Goal: Task Accomplishment & Management: Manage account settings

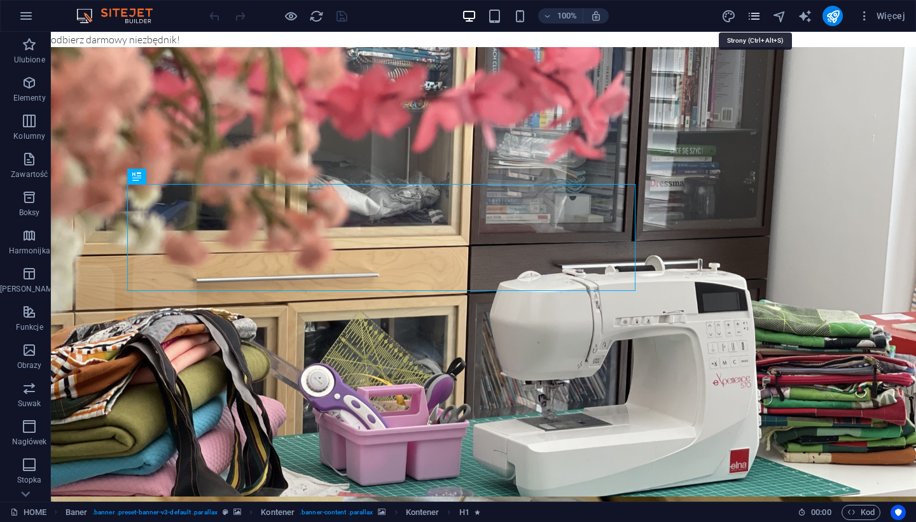
click at [756, 18] on icon "pages" at bounding box center [754, 16] width 15 height 15
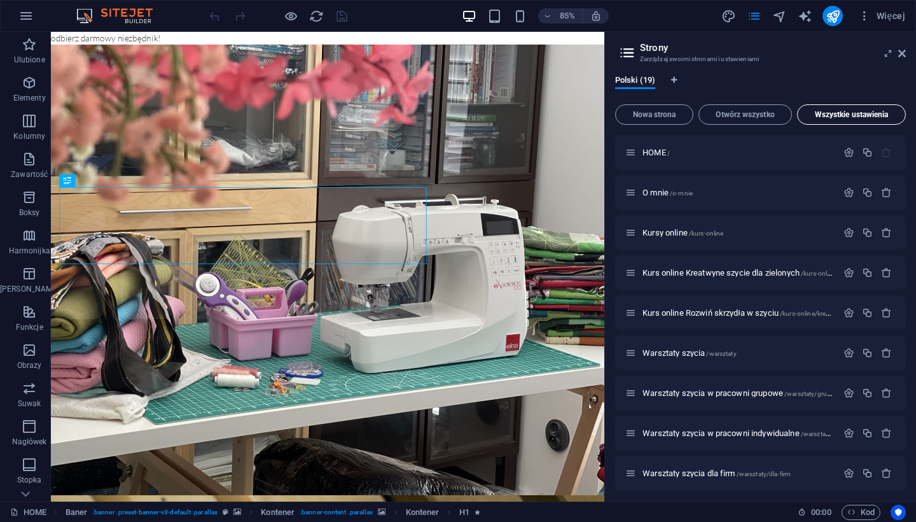
click at [762, 119] on button "Wszystkie ustawienia" at bounding box center [851, 114] width 109 height 20
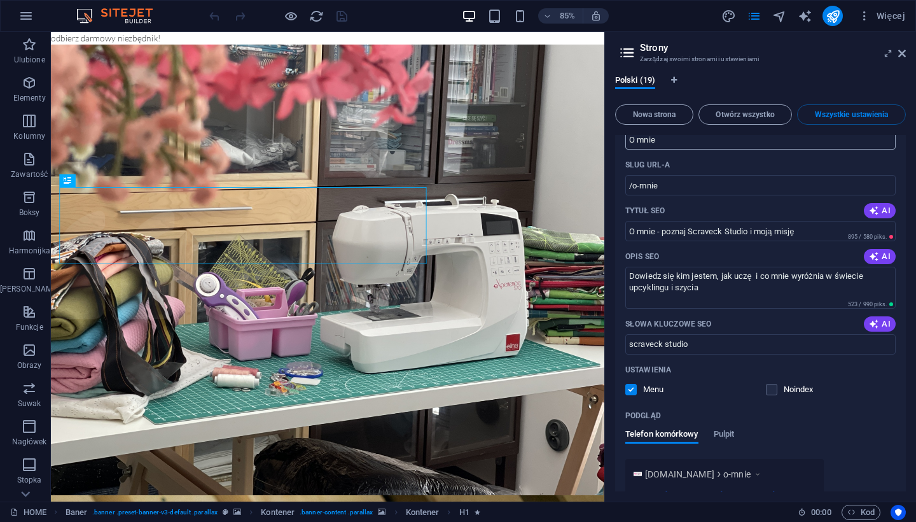
scroll to position [657, 0]
click at [27, 15] on icon "button" at bounding box center [25, 15] width 15 height 15
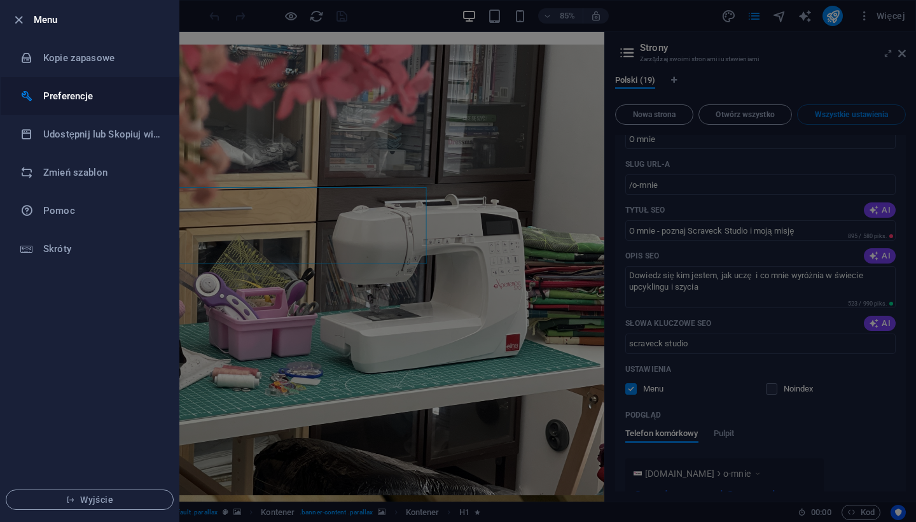
click at [63, 99] on h6 "Preferencje" at bounding box center [102, 95] width 118 height 15
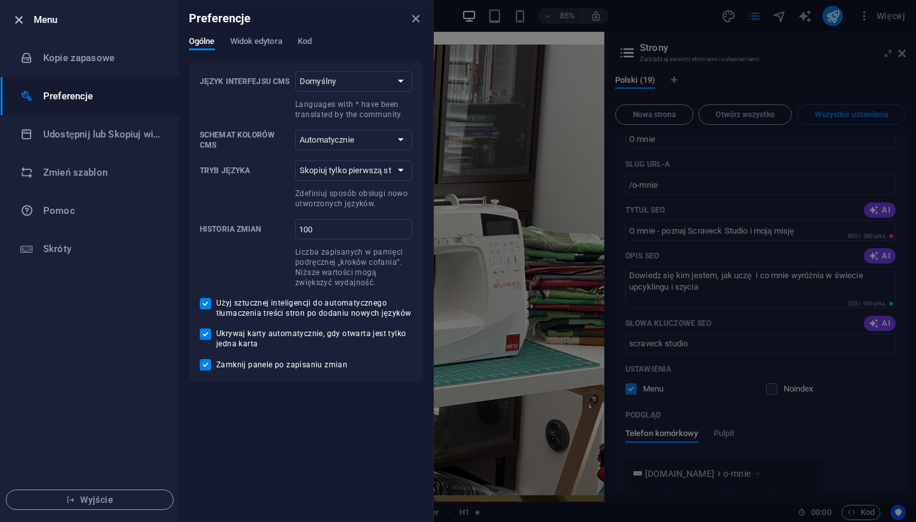
click at [17, 20] on icon "button" at bounding box center [18, 20] width 15 height 15
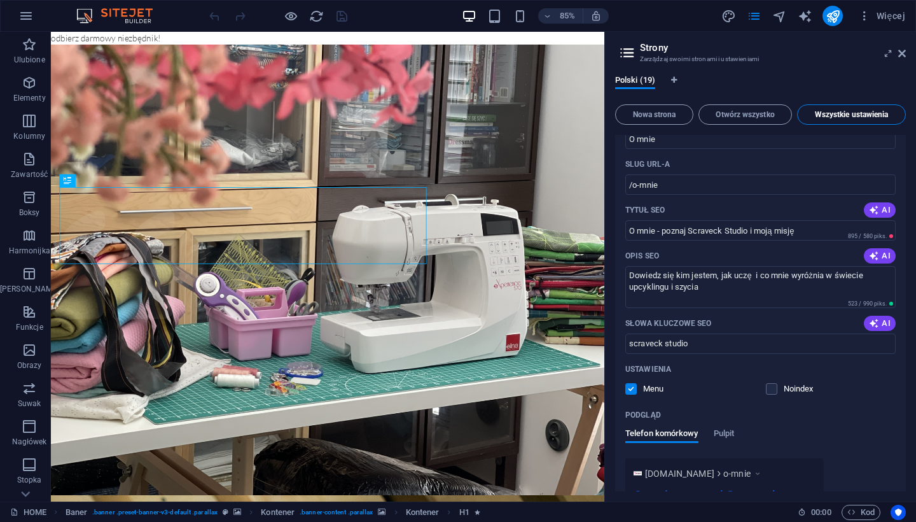
click at [762, 116] on span "Wszystkie ustawienia" at bounding box center [851, 115] width 97 height 8
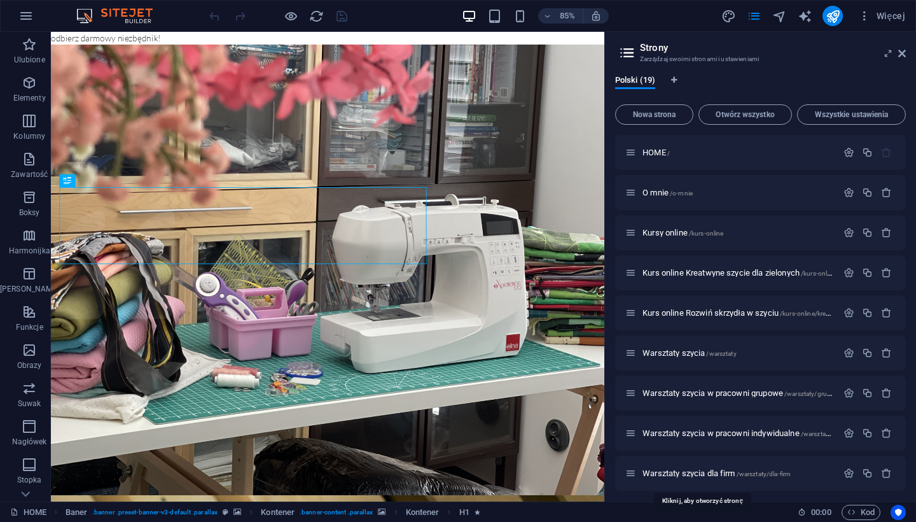
scroll to position [0, 0]
click at [762, 153] on icon "button" at bounding box center [848, 152] width 11 height 11
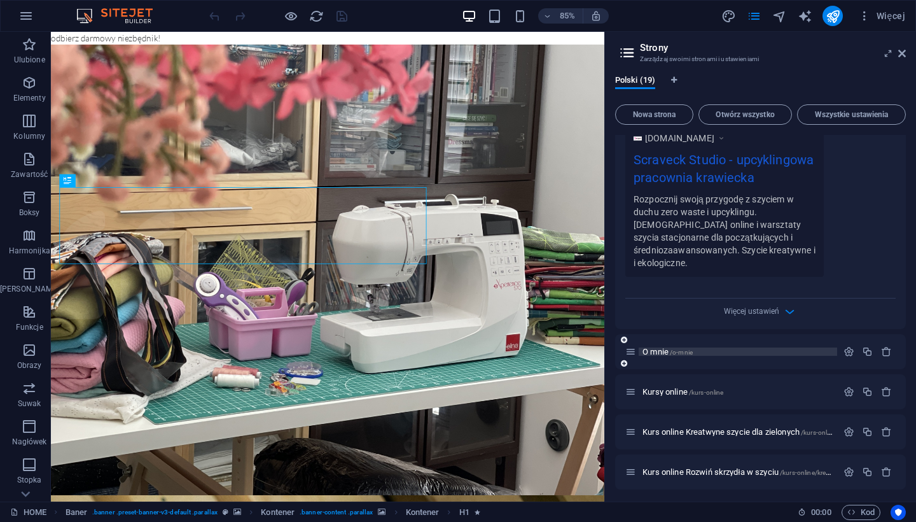
scroll to position [389, 0]
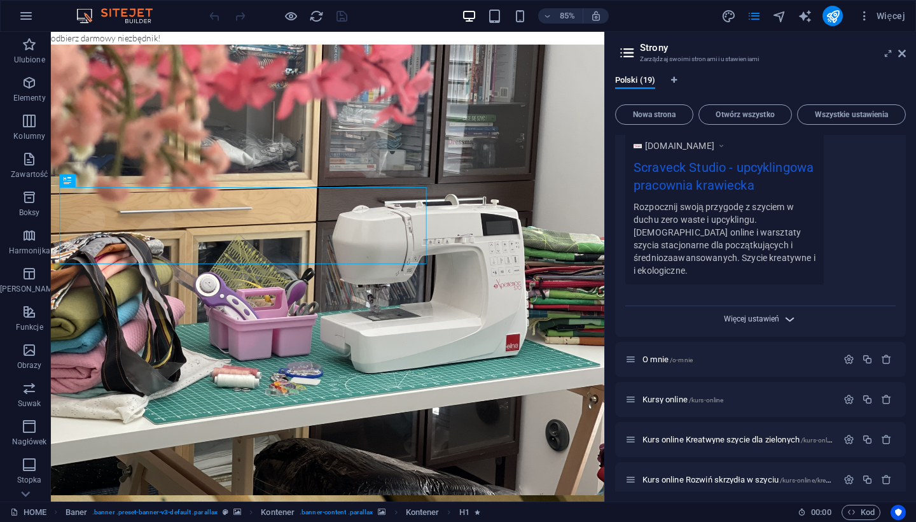
click at [738, 314] on span "Więcej ustawień" at bounding box center [752, 318] width 56 height 9
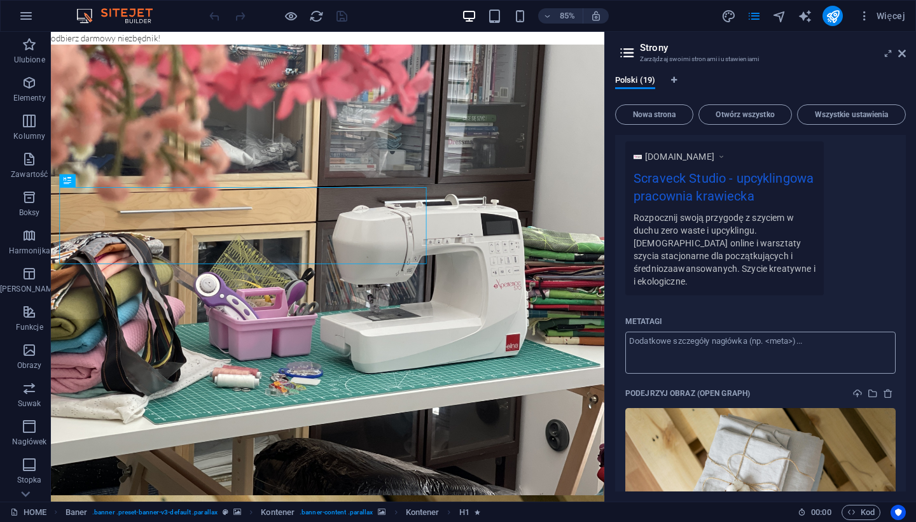
scroll to position [370, 0]
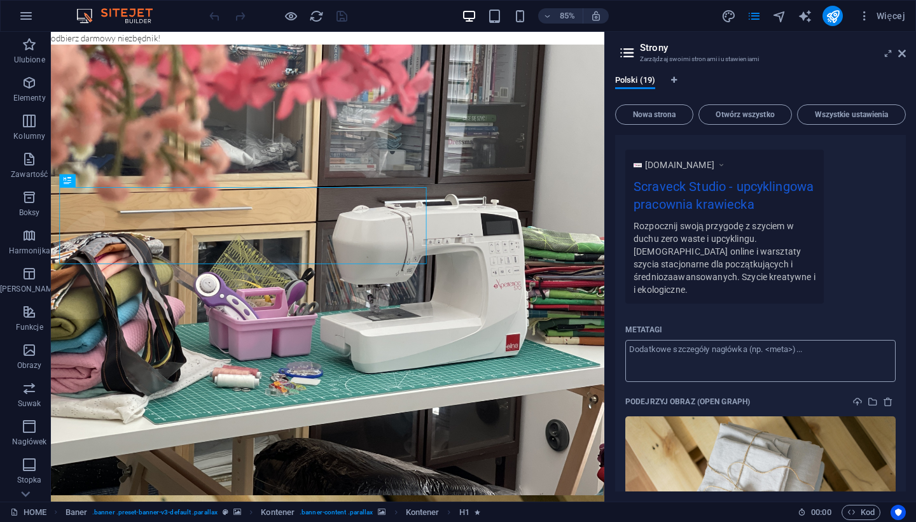
click at [721, 349] on textarea "Metatagi ​" at bounding box center [760, 360] width 270 height 41
paste textarea "<!-- Meta Pixel Code --> <script> !function(f,b,e,v,n,t,s) {if(f.fbq)return;n=f…"
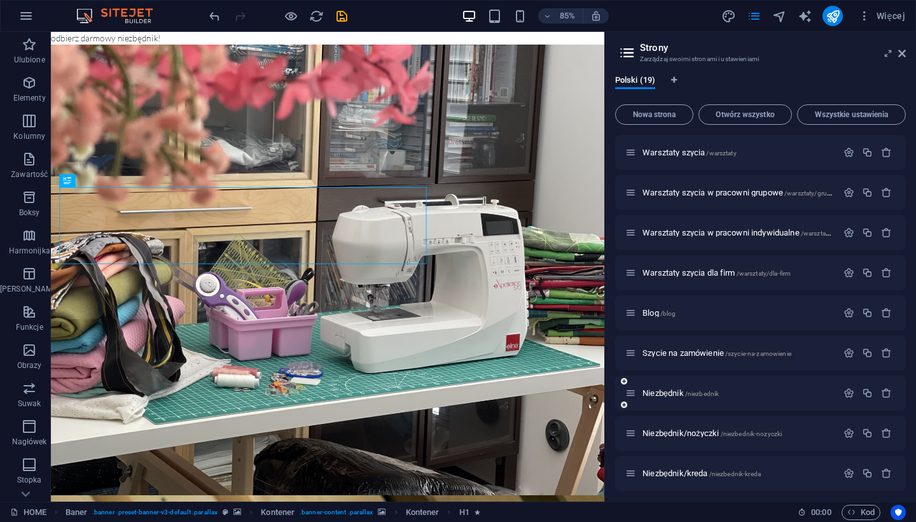
scroll to position [1038, 0]
type textarea "<script> !function(f,b,e,v,n,t,s) {if(f.fbq)return;n=f.fbq=function(){n.callMet…"
click at [667, 378] on body "Scraveck Studio [PERSON_NAME] HOME Ulubione Elementy Kolumny Zawartość Boksy Ha…" at bounding box center [458, 261] width 916 height 522
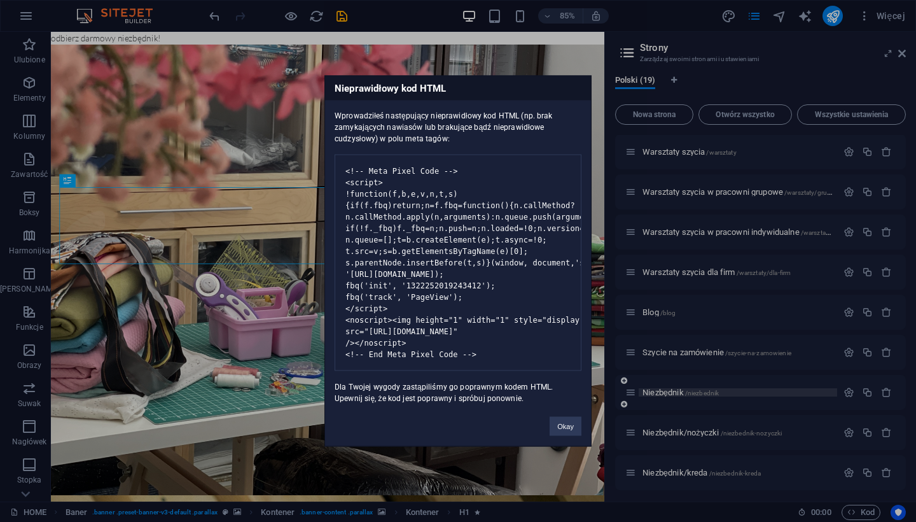
scroll to position [128, 0]
click at [562, 436] on button "Okay" at bounding box center [566, 426] width 32 height 19
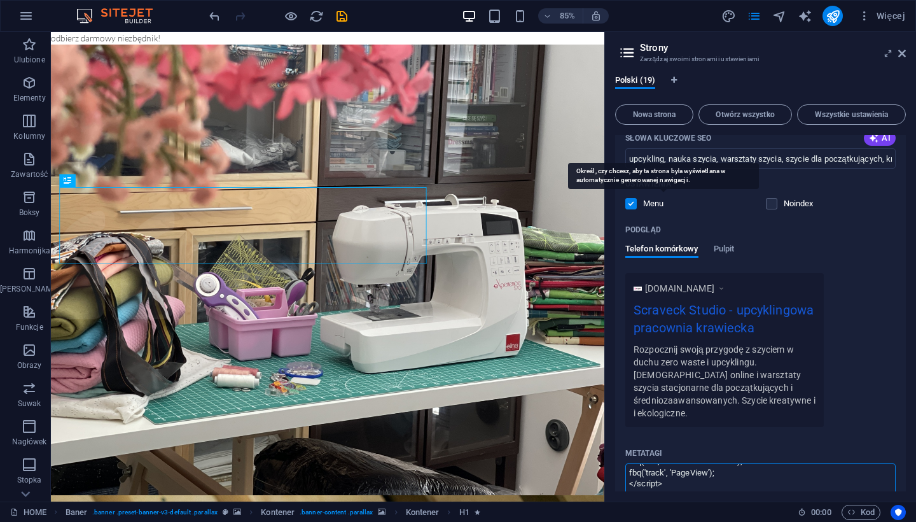
scroll to position [301, 0]
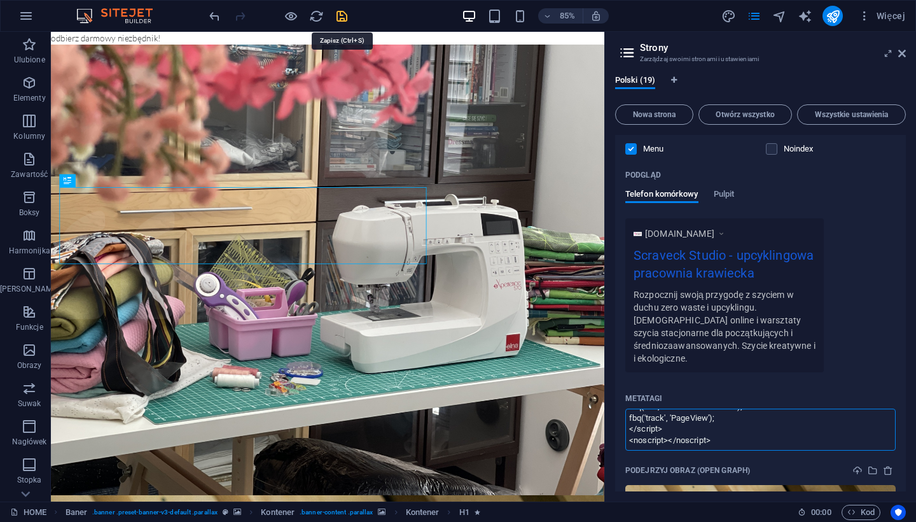
click at [342, 15] on body "Scraveck Studio [PERSON_NAME] HOME Ulubione Elementy Kolumny Zawartość Boksy Ha…" at bounding box center [458, 261] width 916 height 522
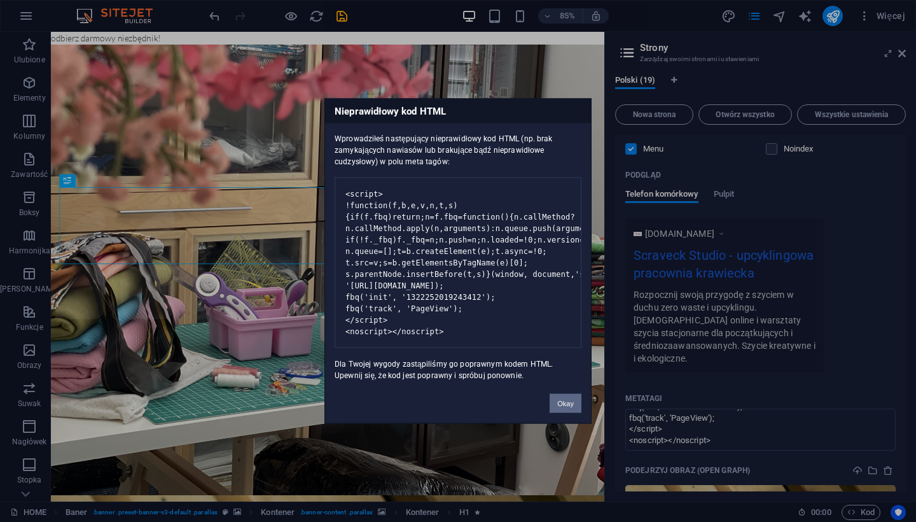
click at [569, 413] on button "Okay" at bounding box center [566, 403] width 32 height 19
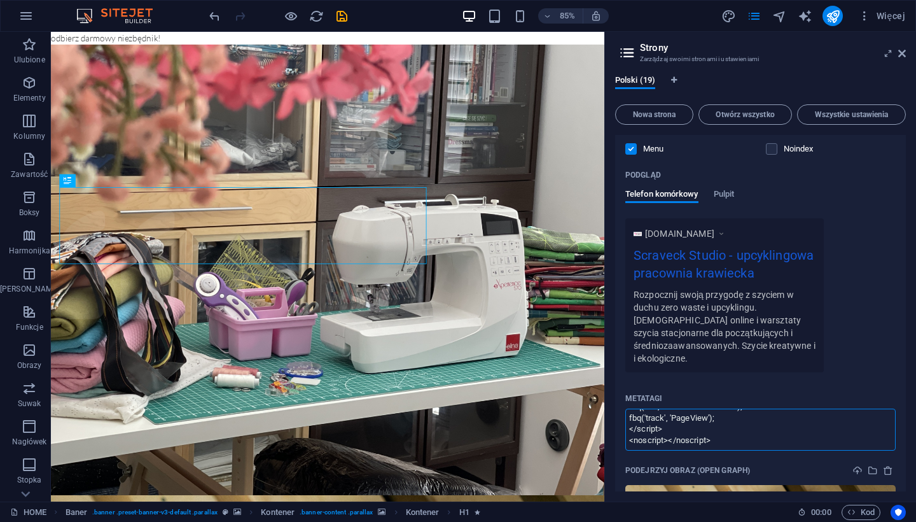
click at [640, 429] on textarea "<script> !function(f,b,e,v,n,t,s) {if(f.fbq)return;n=f.fbq=function(){n.callMet…" at bounding box center [760, 428] width 270 height 41
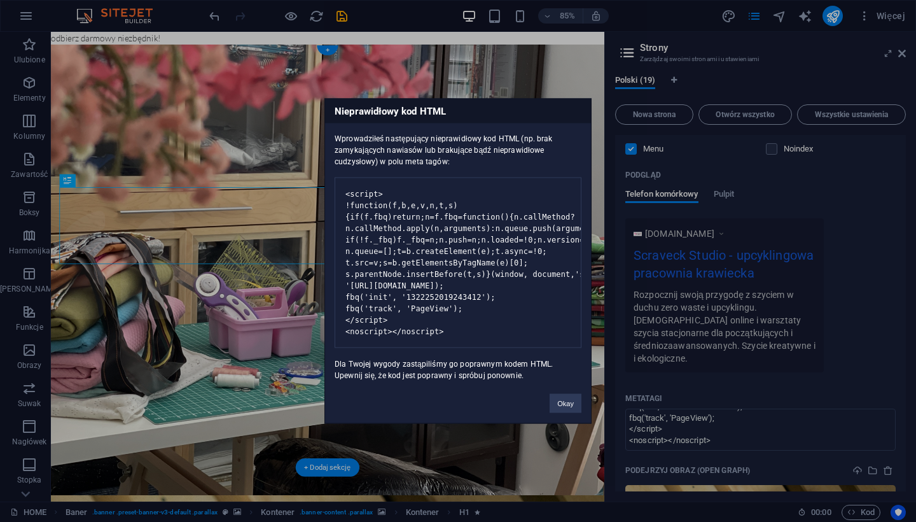
click at [369, 177] on pre "<script> !function(f,b,e,v,n,t,s) {if(f.fbq)return;n=f.fbq=function(){n.callMet…" at bounding box center [458, 262] width 247 height 170
click at [564, 413] on button "Okay" at bounding box center [566, 403] width 32 height 19
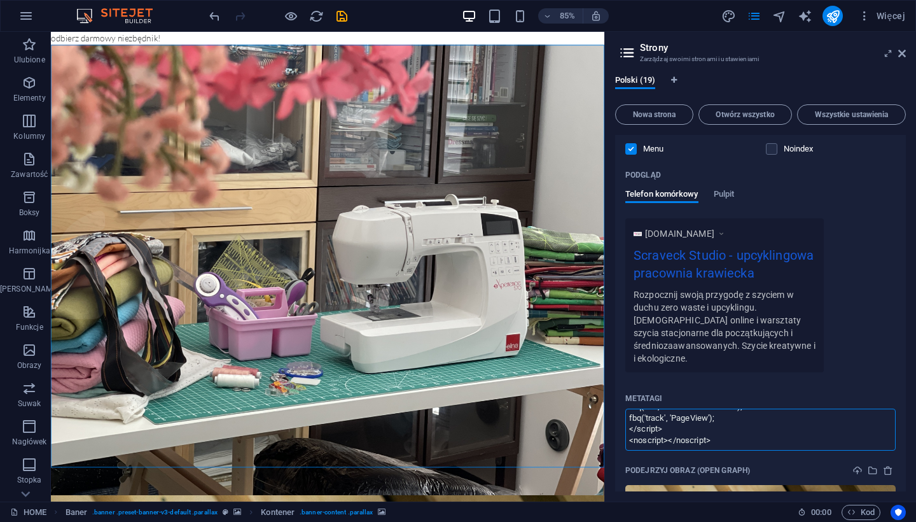
click at [646, 434] on textarea "<script> !function(f,b,e,v,n,t,s) {if(f.fbq)return;n=f.fbq=function(){n.callMet…" at bounding box center [760, 428] width 270 height 41
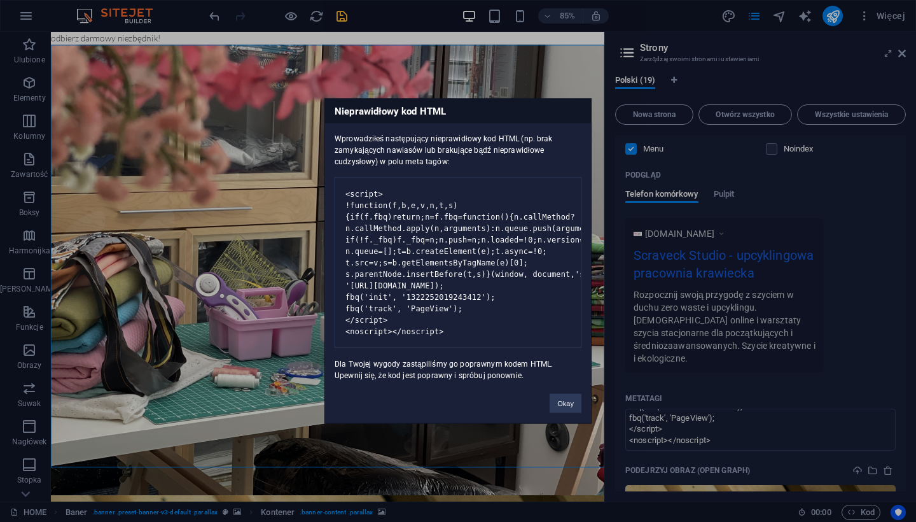
click at [339, 20] on body "Scraveck Studio [PERSON_NAME] HOME Ulubione Elementy Kolumny Zawartość Boksy Ha…" at bounding box center [458, 261] width 916 height 522
click at [561, 413] on button "Okay" at bounding box center [566, 403] width 32 height 19
click at [336, 18] on body "Scraveck Studio [PERSON_NAME] HOME Ulubione Elementy Kolumny Zawartość Boksy Ha…" at bounding box center [458, 261] width 916 height 522
click at [561, 413] on button "Okay" at bounding box center [566, 403] width 32 height 19
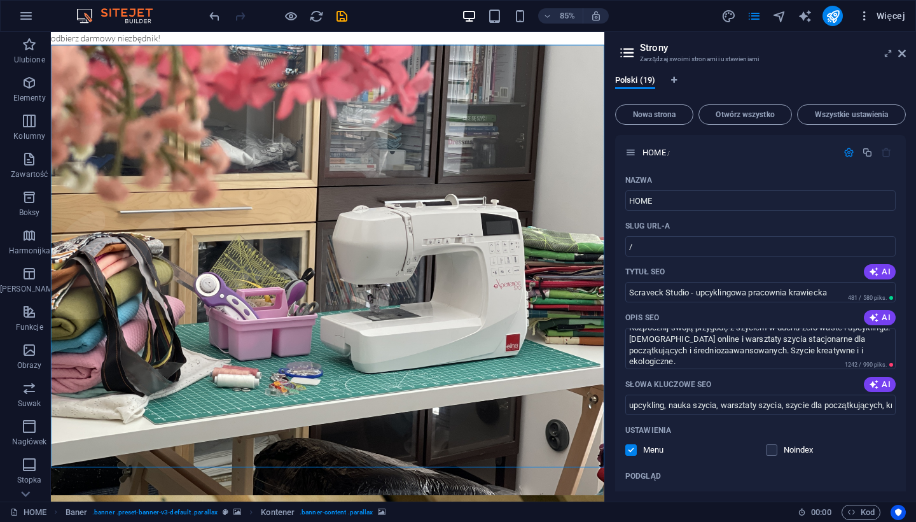
click at [762, 17] on body "Scraveck Studio [PERSON_NAME] HOME Ulubione Elementy Kolumny Zawartość Boksy Ha…" at bounding box center [458, 261] width 916 height 522
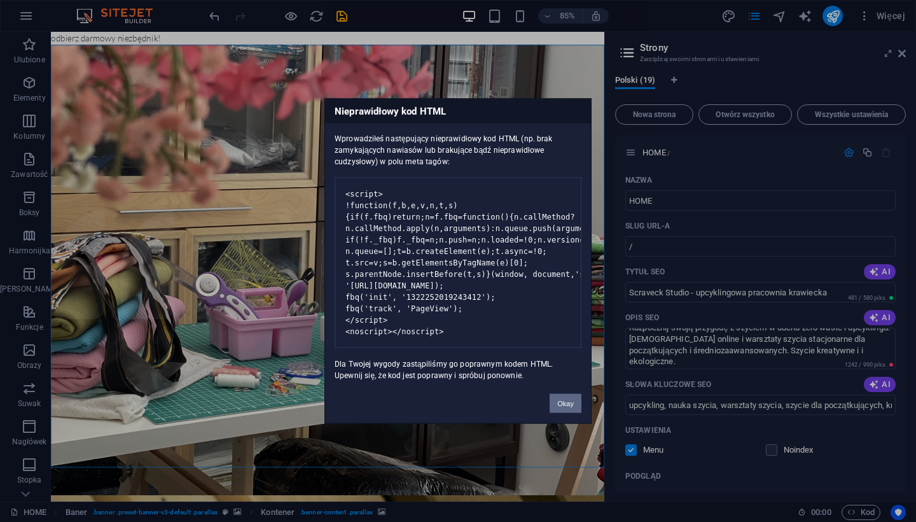
click at [568, 413] on button "Okay" at bounding box center [566, 403] width 32 height 19
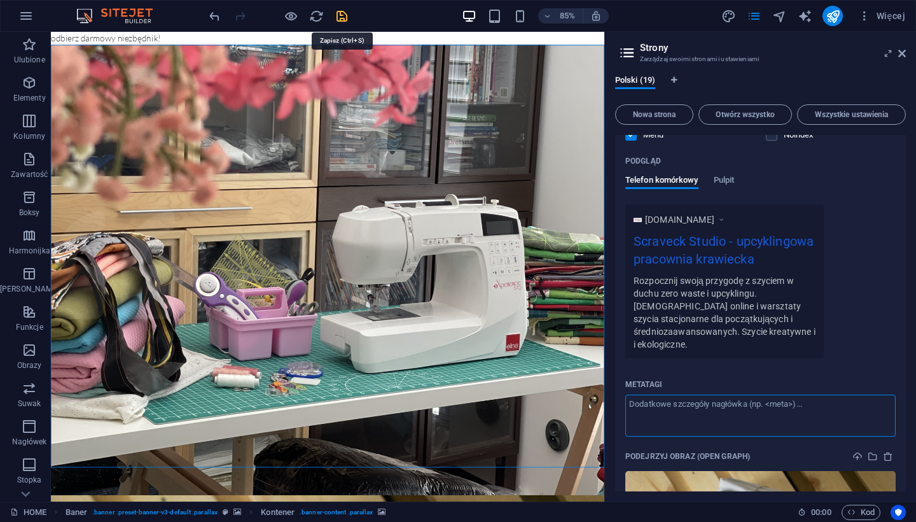
click at [343, 18] on icon "save" at bounding box center [342, 16] width 15 height 15
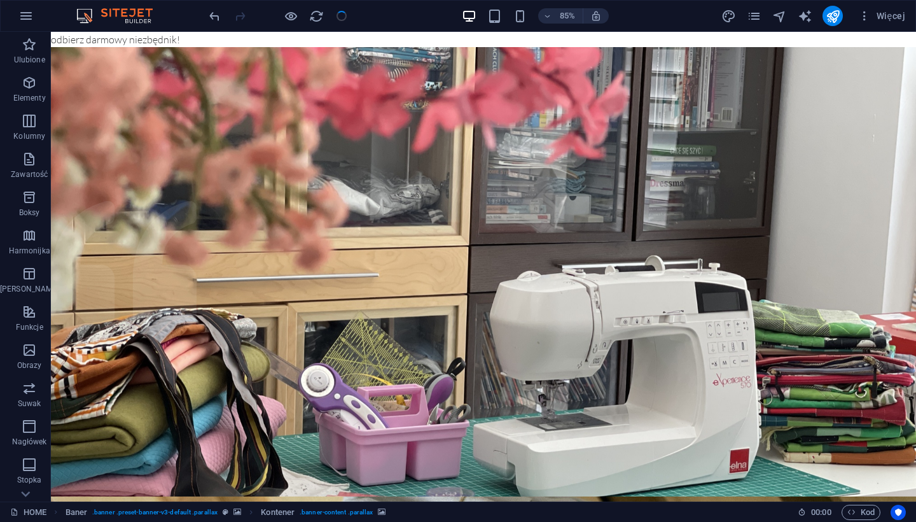
checkbox input "false"
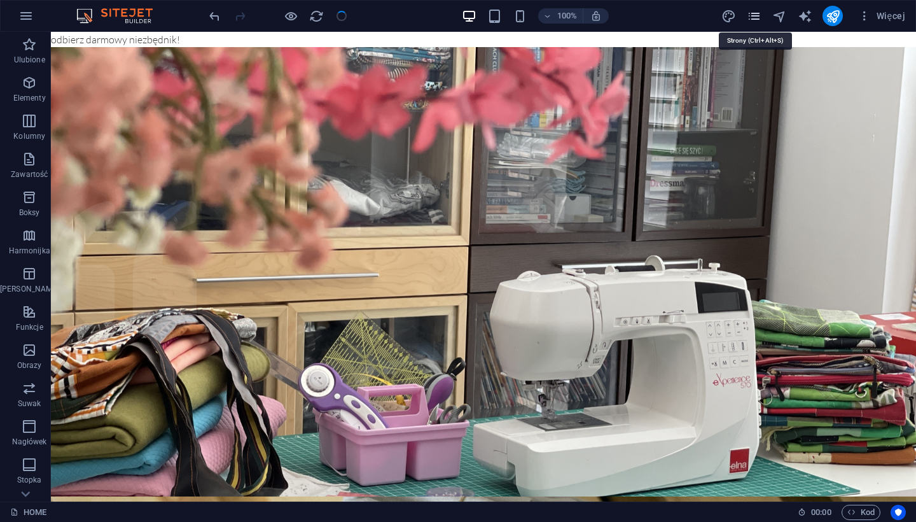
click at [755, 17] on icon "pages" at bounding box center [754, 16] width 15 height 15
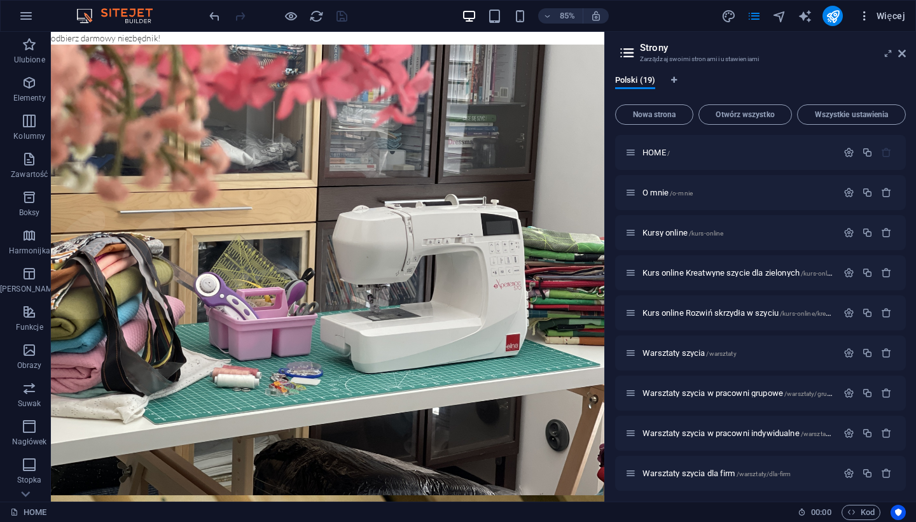
click at [762, 18] on icon "button" at bounding box center [864, 16] width 13 height 13
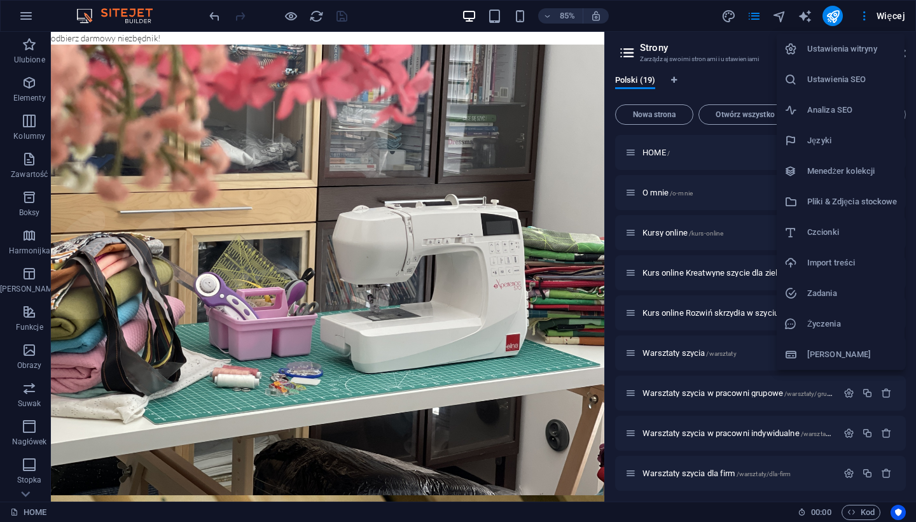
click at [762, 51] on h6 "Ustawienia witryny" at bounding box center [852, 48] width 90 height 15
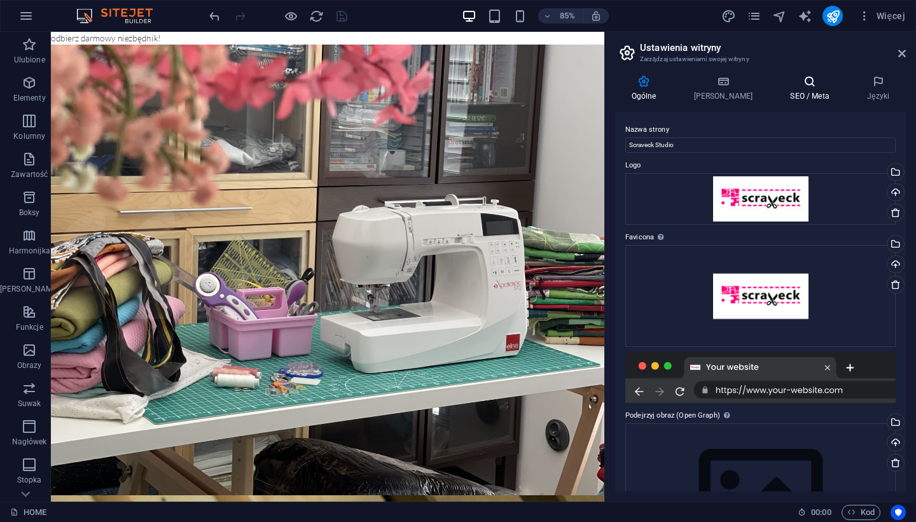
click at [762, 87] on icon at bounding box center [810, 81] width 72 height 13
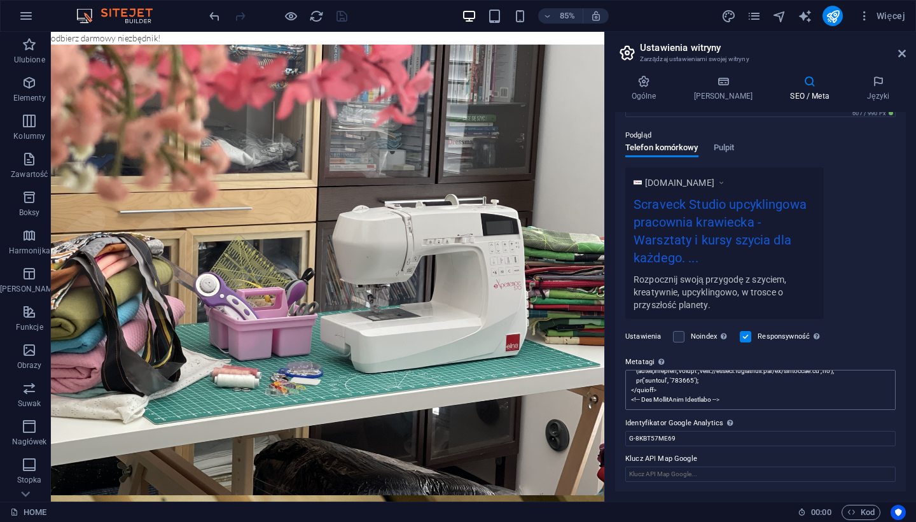
scroll to position [334, 0]
click at [737, 399] on textarea "Metatagi Wpisz tutaj kod HTML, który zostanie umieszczony wewnątrz tagów Twojej…" at bounding box center [760, 390] width 270 height 40
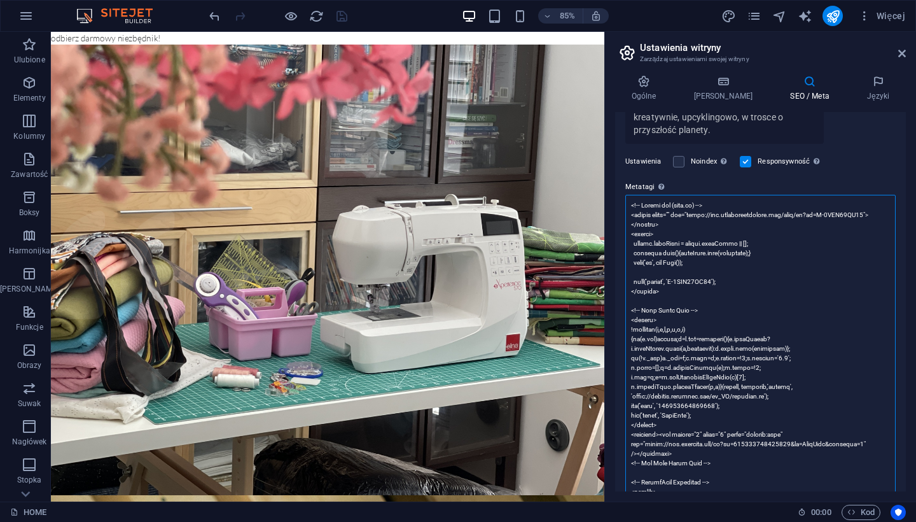
scroll to position [342, 0]
drag, startPoint x: 630, startPoint y: 310, endPoint x: 721, endPoint y: 460, distance: 175.0
click at [721, 460] on textarea "Metatagi Wpisz tutaj kod HTML, który zostanie umieszczony wewnątrz tagów Twojej…" at bounding box center [760, 382] width 270 height 374
paste textarea "1322252019243412'); fbq('track', 'PageView'); </script> <noscript><img height="…"
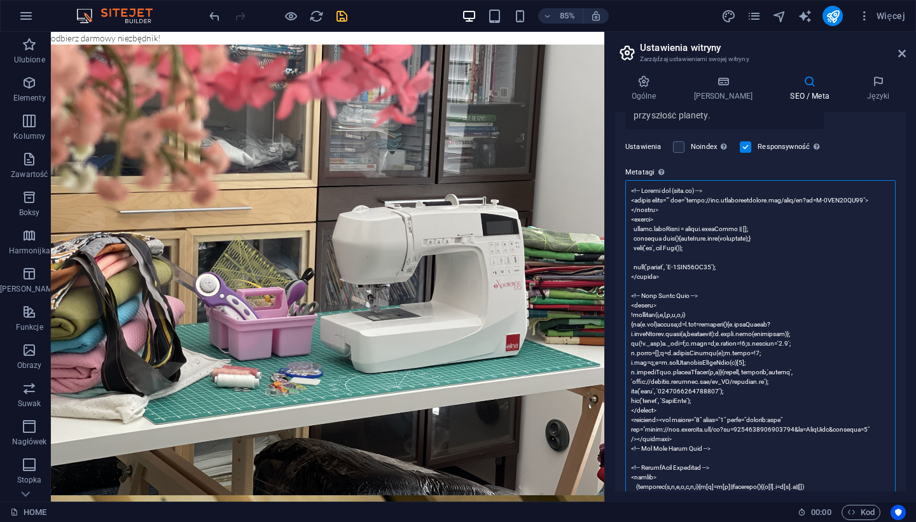
scroll to position [357, 0]
type textarea "<!-- Google tag (gtag.js) --> <script async="" src="[URL][DOMAIN_NAME]"></scrip…"
click at [342, 21] on icon "save" at bounding box center [342, 16] width 15 height 15
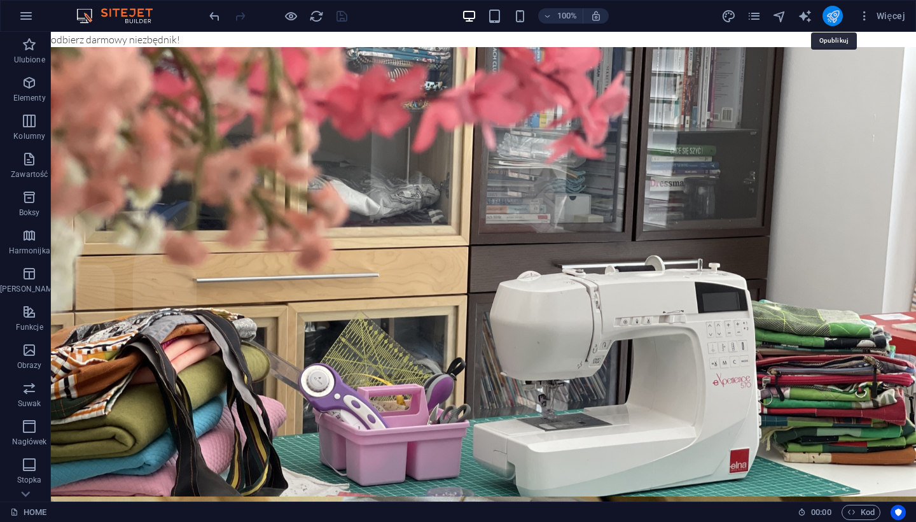
click at [762, 17] on icon "publish" at bounding box center [833, 16] width 15 height 15
